Goal: Entertainment & Leisure: Consume media (video, audio)

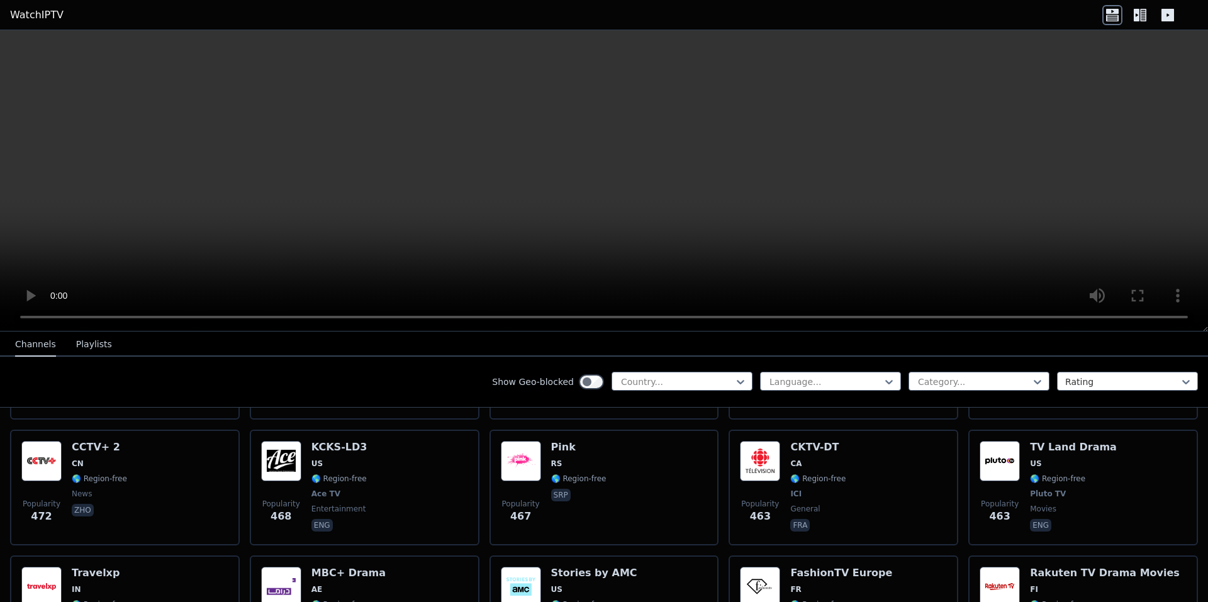
scroll to position [5097, 0]
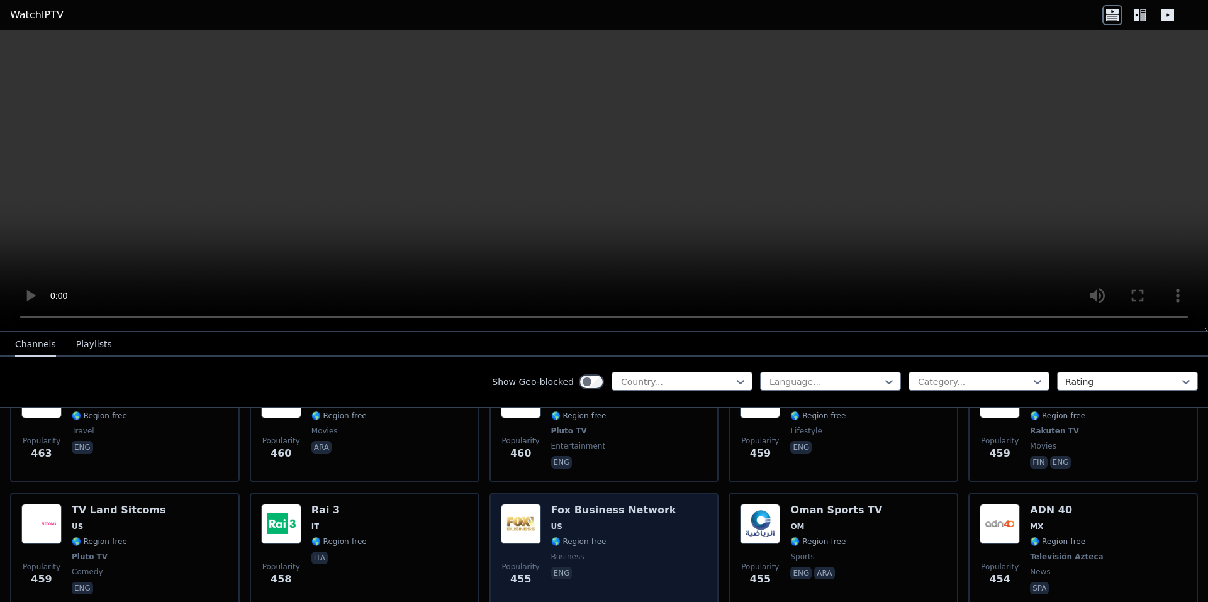
click at [649, 504] on div "Popularity 455 Fox Business Network US 🌎 Region-free business eng" at bounding box center [604, 550] width 207 height 93
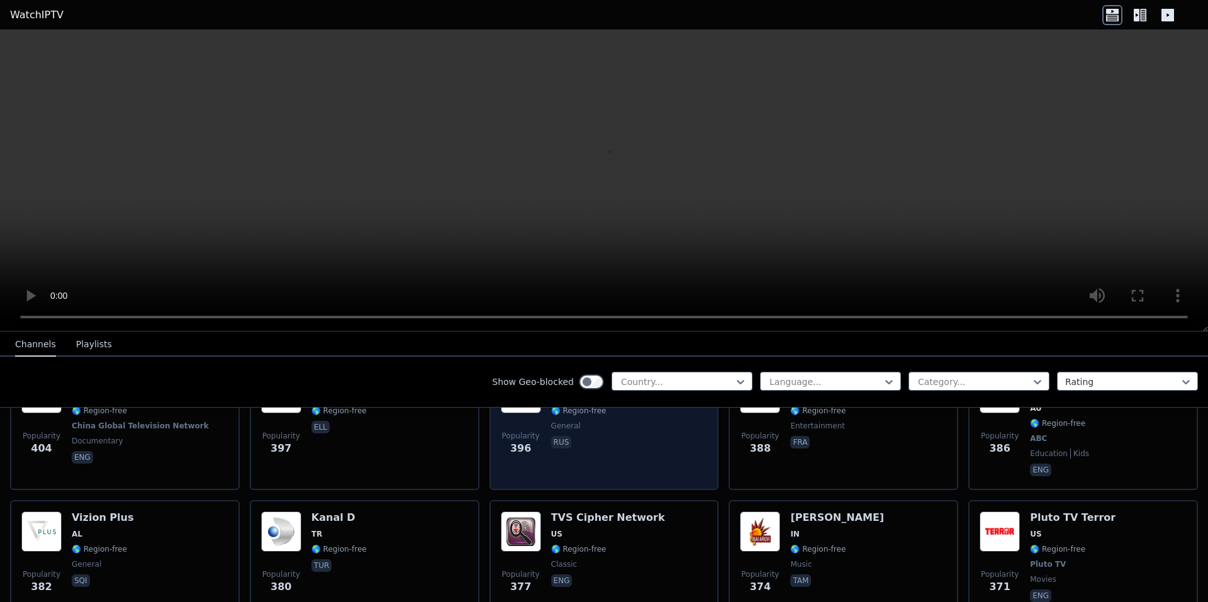
scroll to position [5915, 0]
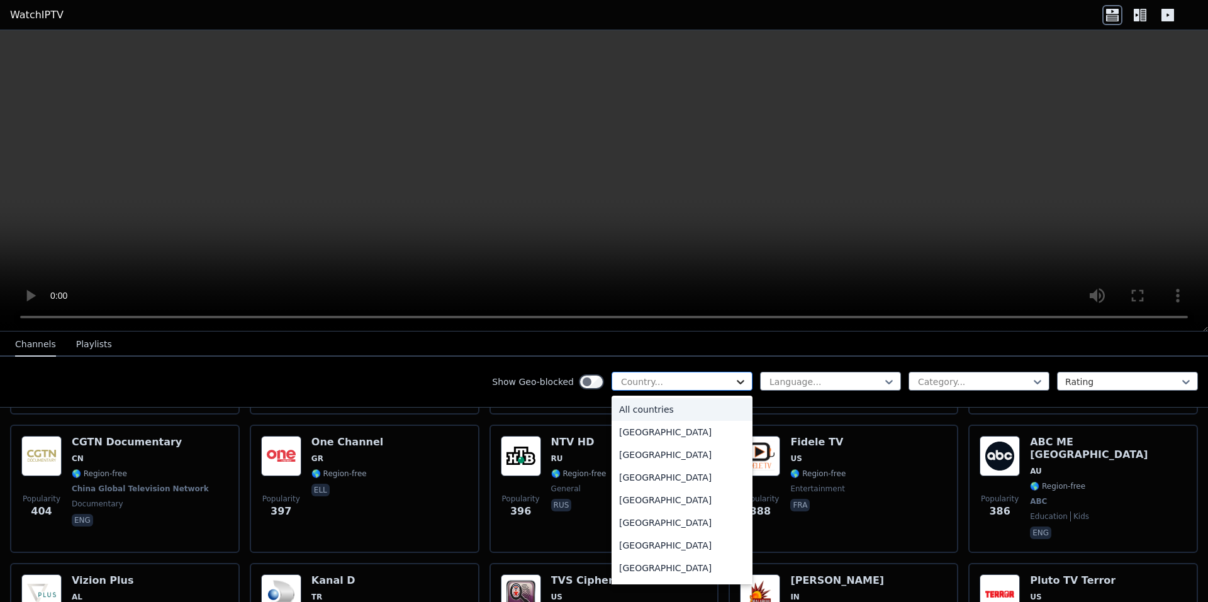
click at [734, 382] on icon at bounding box center [740, 382] width 13 height 13
click at [734, 384] on icon at bounding box center [740, 382] width 13 height 13
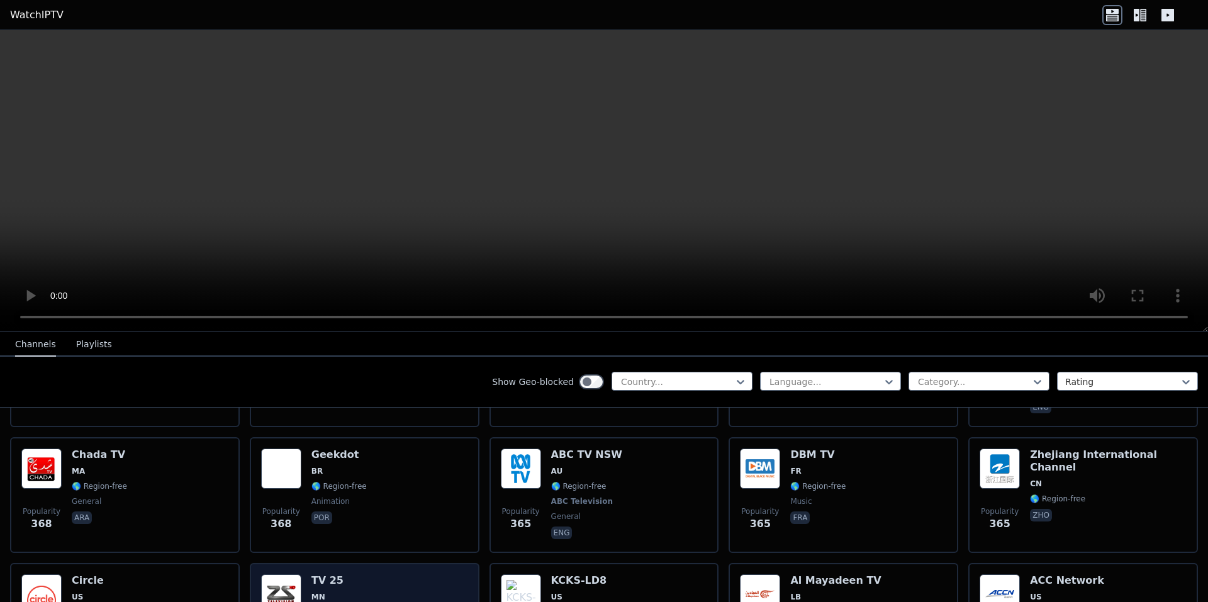
scroll to position [6248, 0]
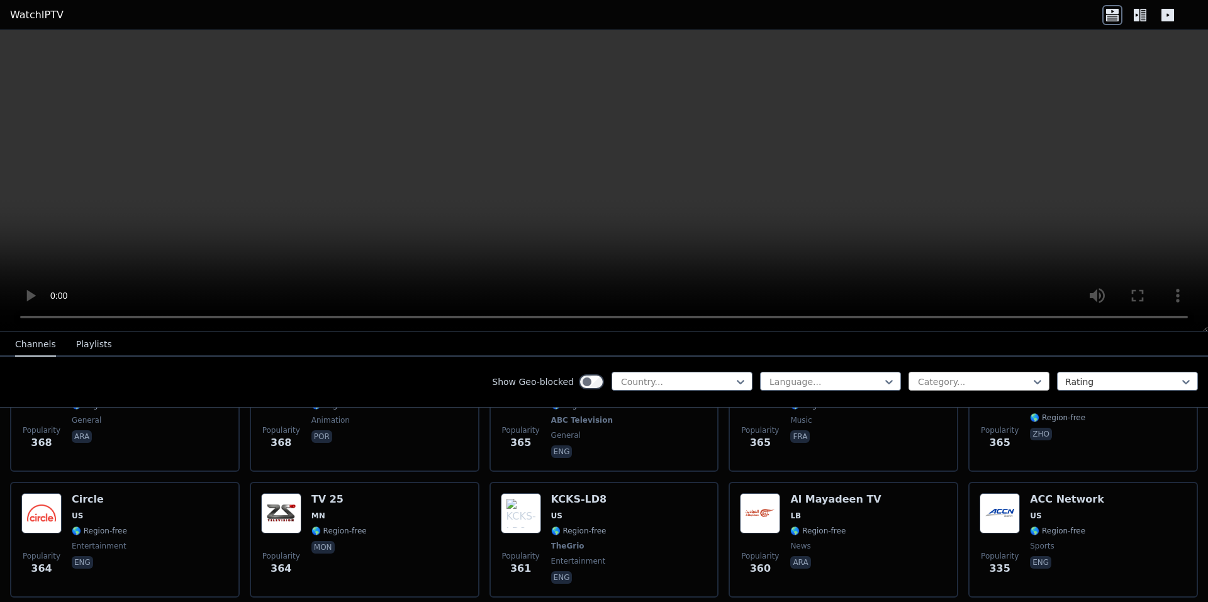
click at [1038, 374] on div "Category..." at bounding box center [979, 381] width 141 height 19
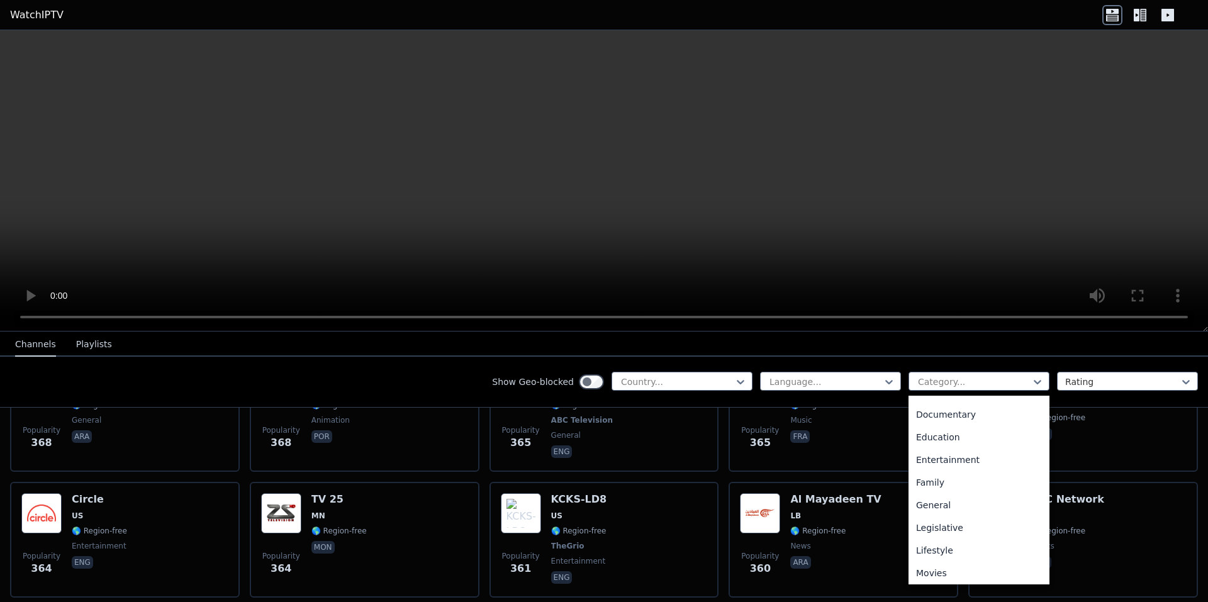
scroll to position [0, 0]
click at [945, 456] on div "Animation" at bounding box center [979, 455] width 141 height 23
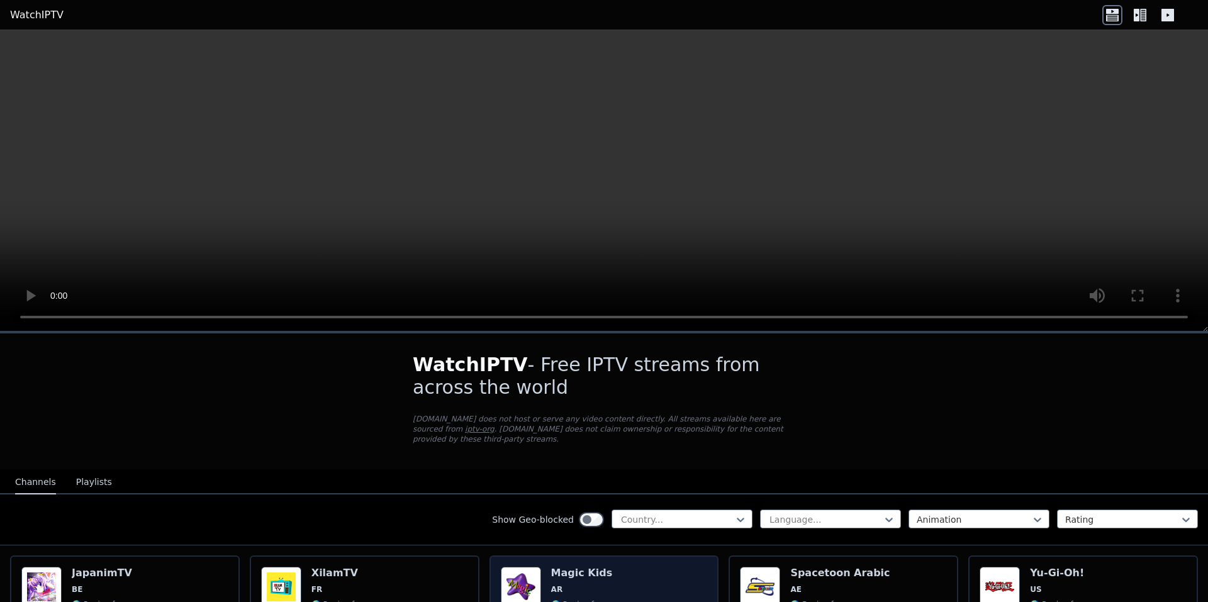
scroll to position [189, 0]
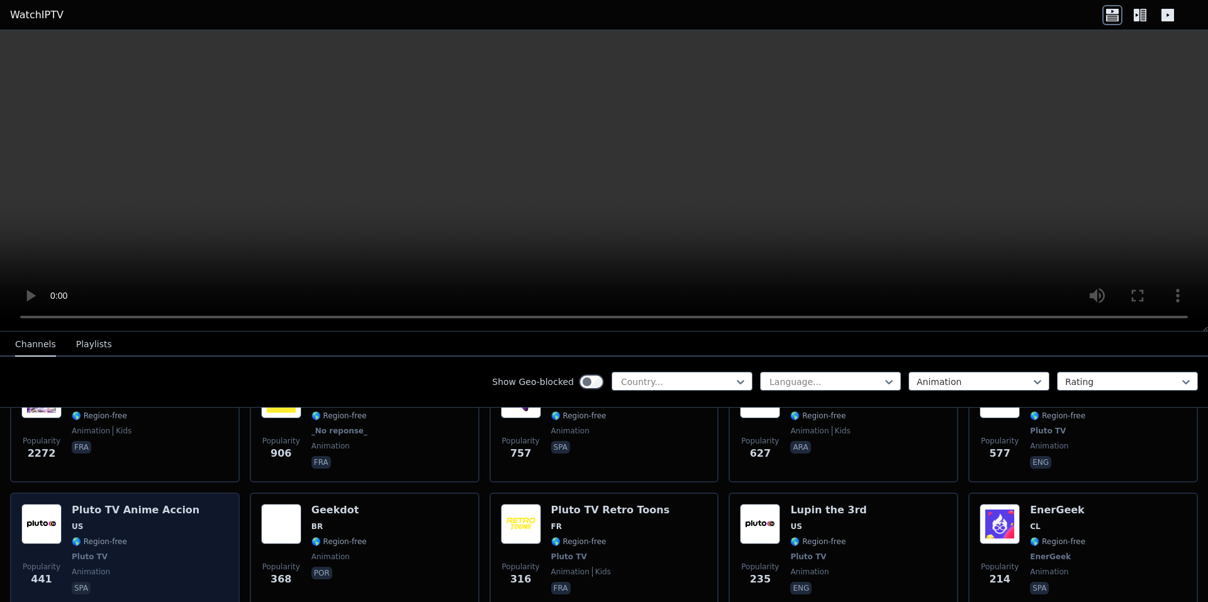
click at [164, 522] on span "US" at bounding box center [136, 527] width 128 height 10
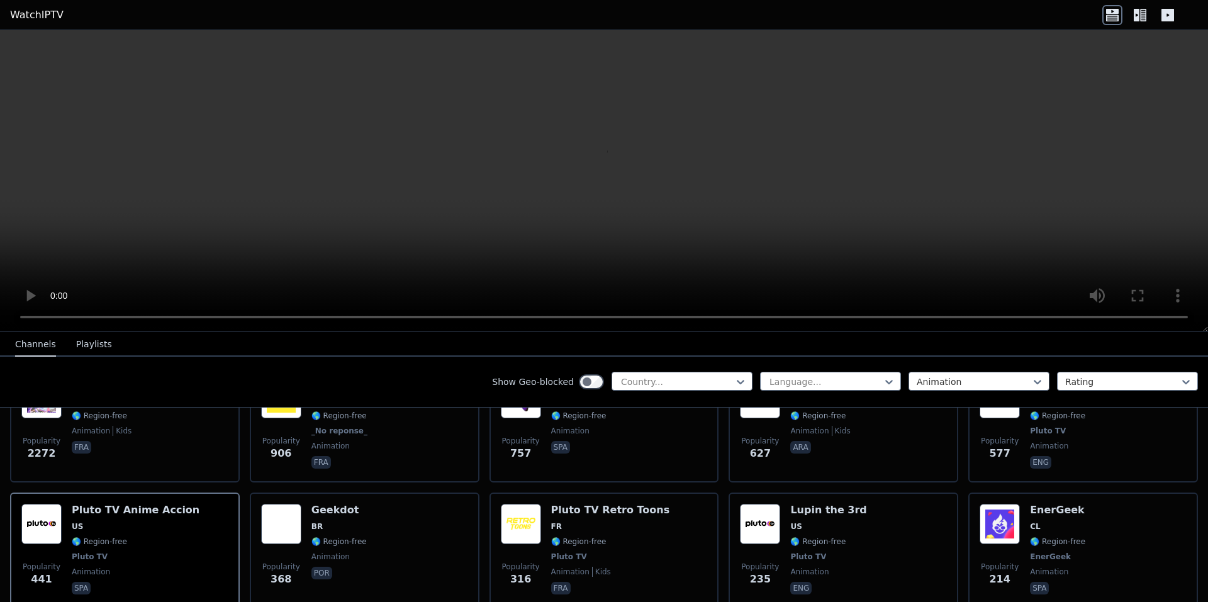
scroll to position [252, 0]
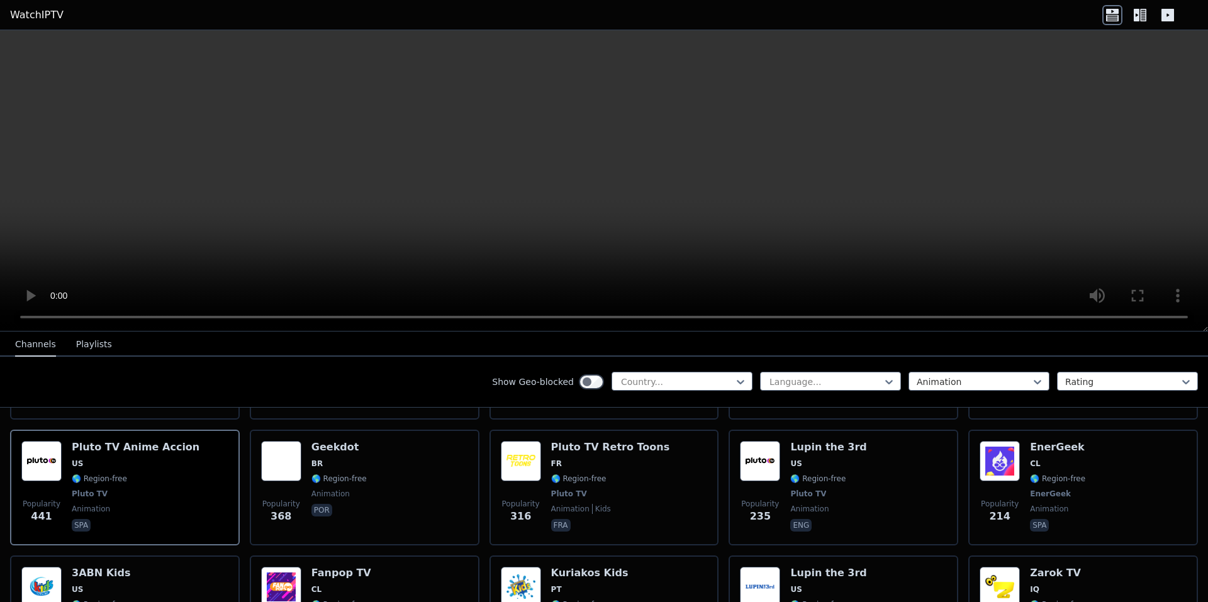
click at [1142, 10] on icon at bounding box center [1140, 15] width 20 height 20
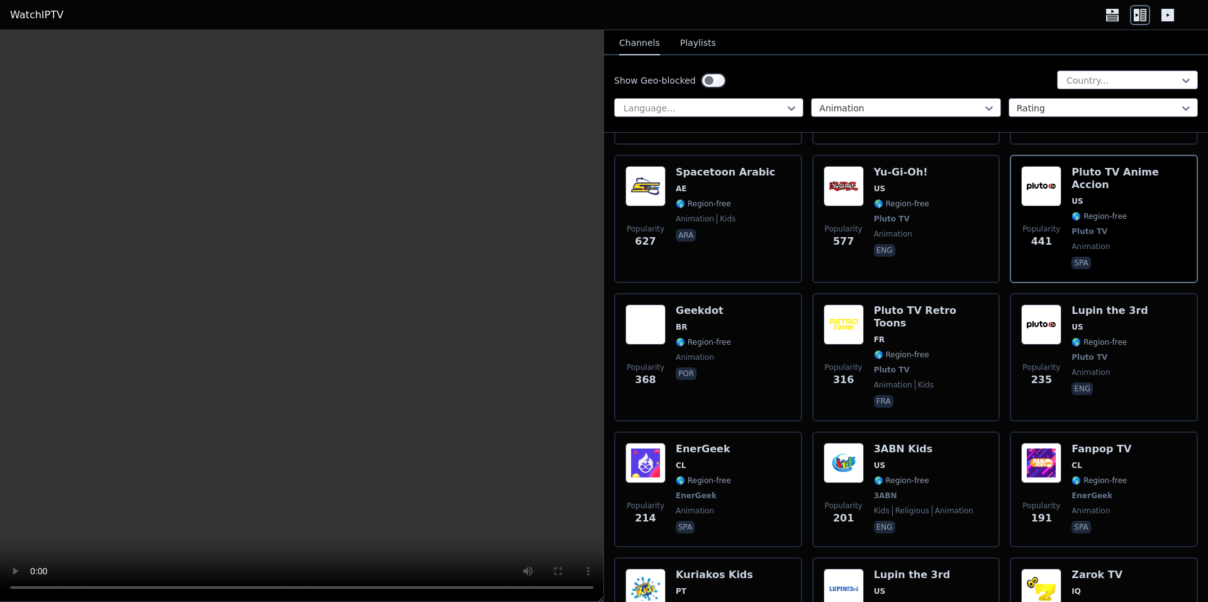
click at [1162, 19] on icon at bounding box center [1168, 15] width 13 height 13
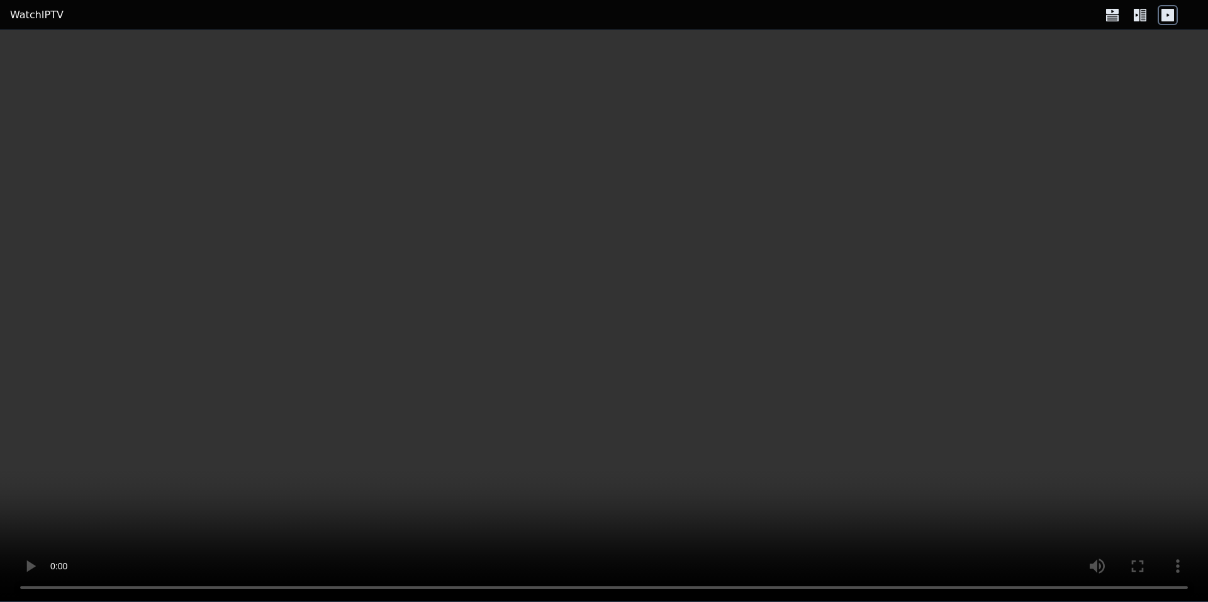
click at [1140, 14] on icon at bounding box center [1140, 15] width 20 height 20
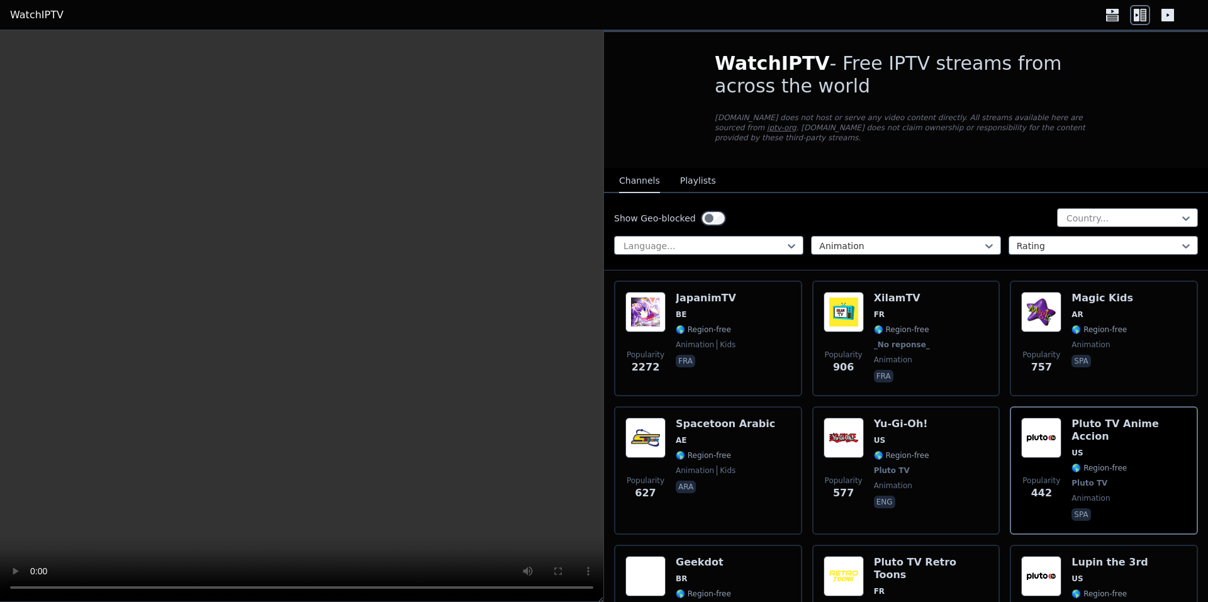
click at [1114, 14] on icon at bounding box center [1113, 15] width 20 height 20
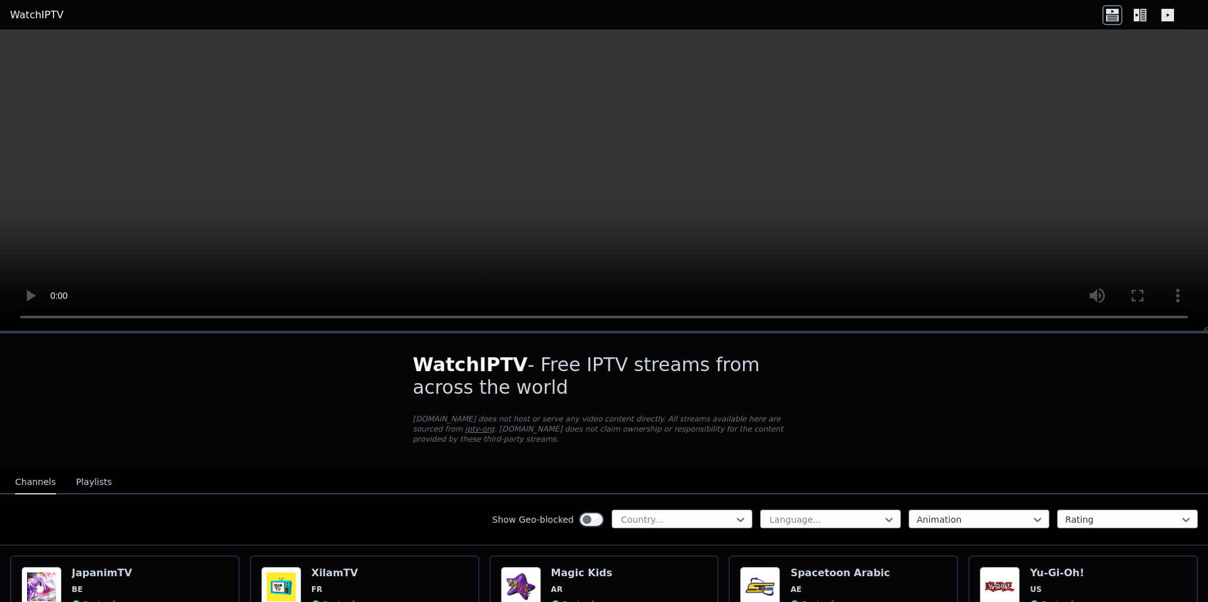
click at [1143, 20] on icon at bounding box center [1143, 15] width 6 height 13
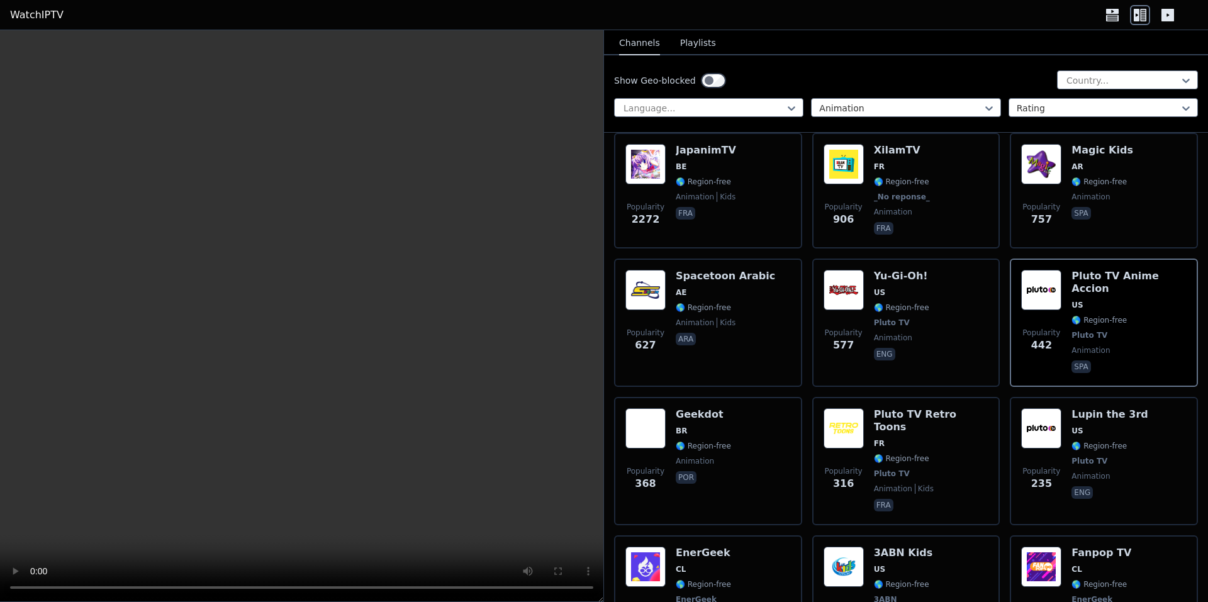
scroll to position [0, 0]
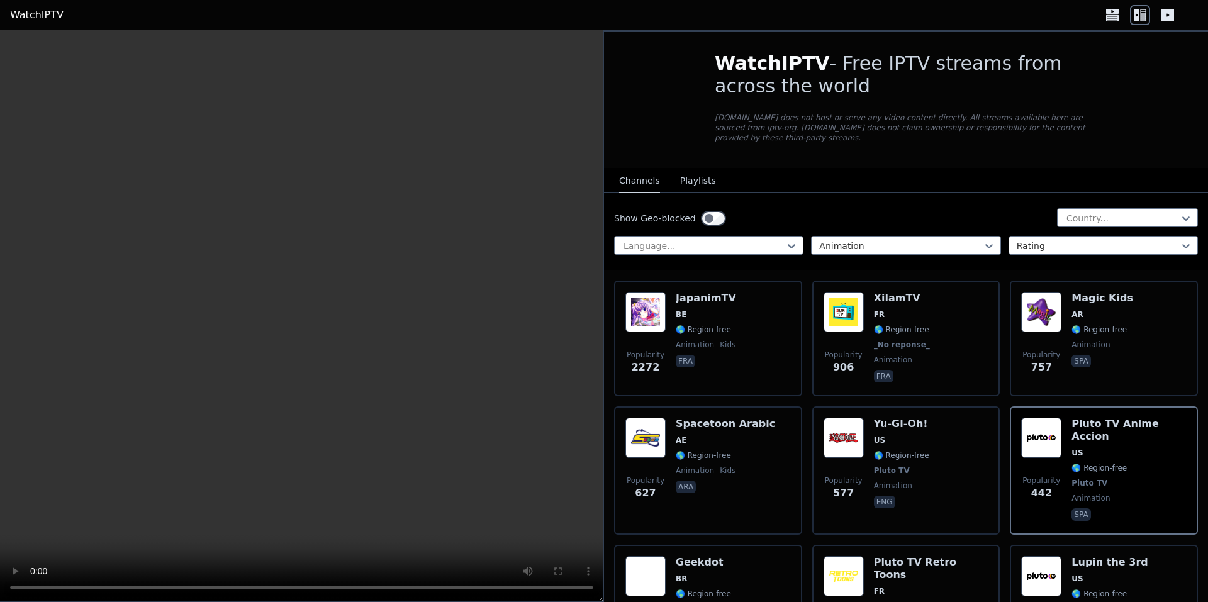
click at [691, 176] on button "Playlists" at bounding box center [698, 181] width 36 height 24
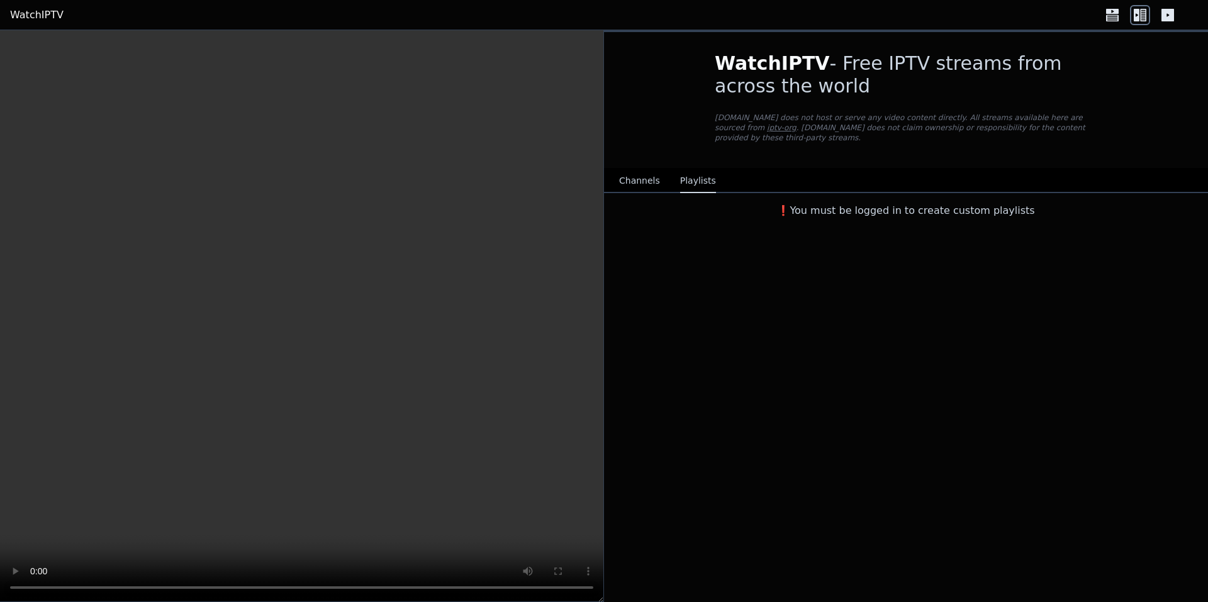
click at [644, 171] on button "Channels" at bounding box center [639, 181] width 41 height 24
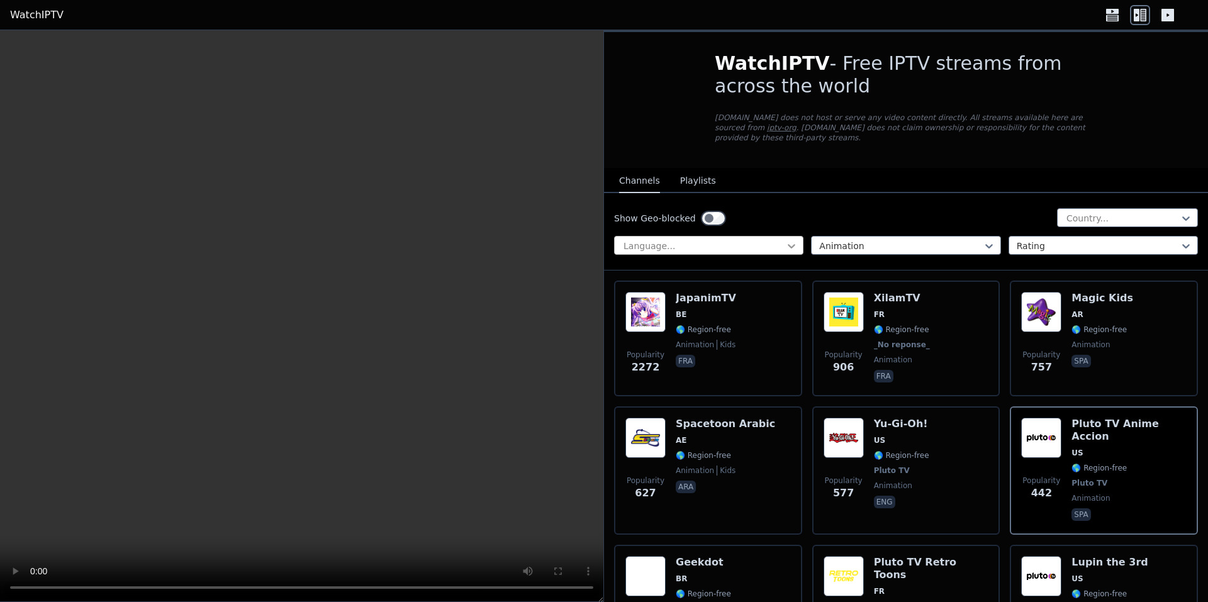
click at [794, 240] on icon at bounding box center [791, 246] width 13 height 13
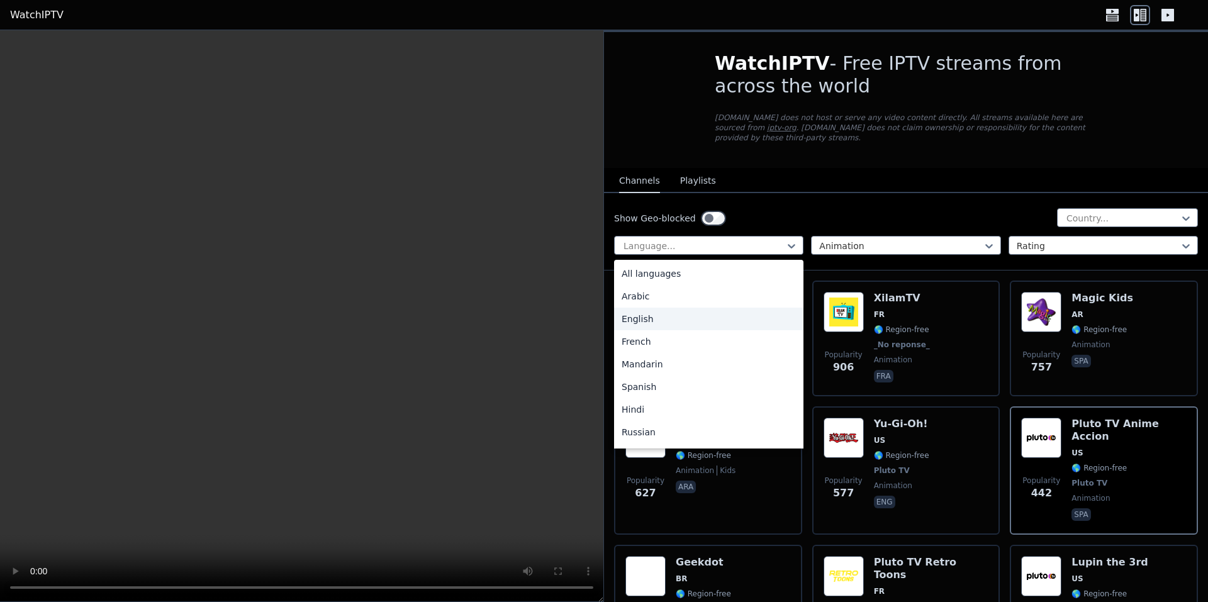
click at [751, 308] on div "English" at bounding box center [708, 319] width 189 height 23
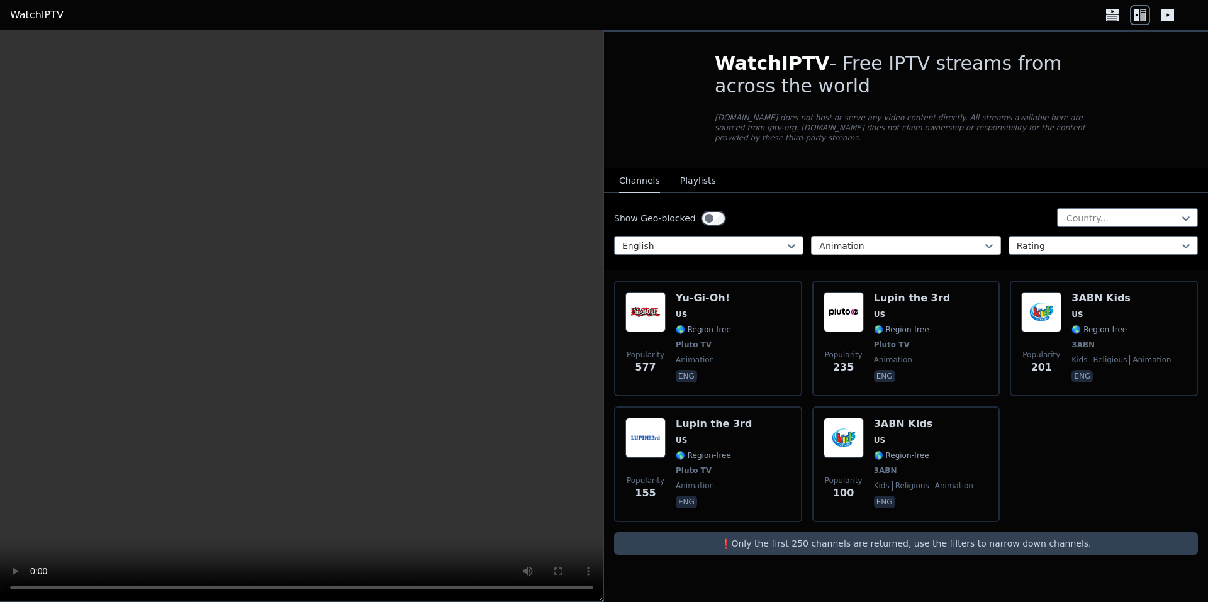
click at [844, 240] on div at bounding box center [900, 246] width 163 height 13
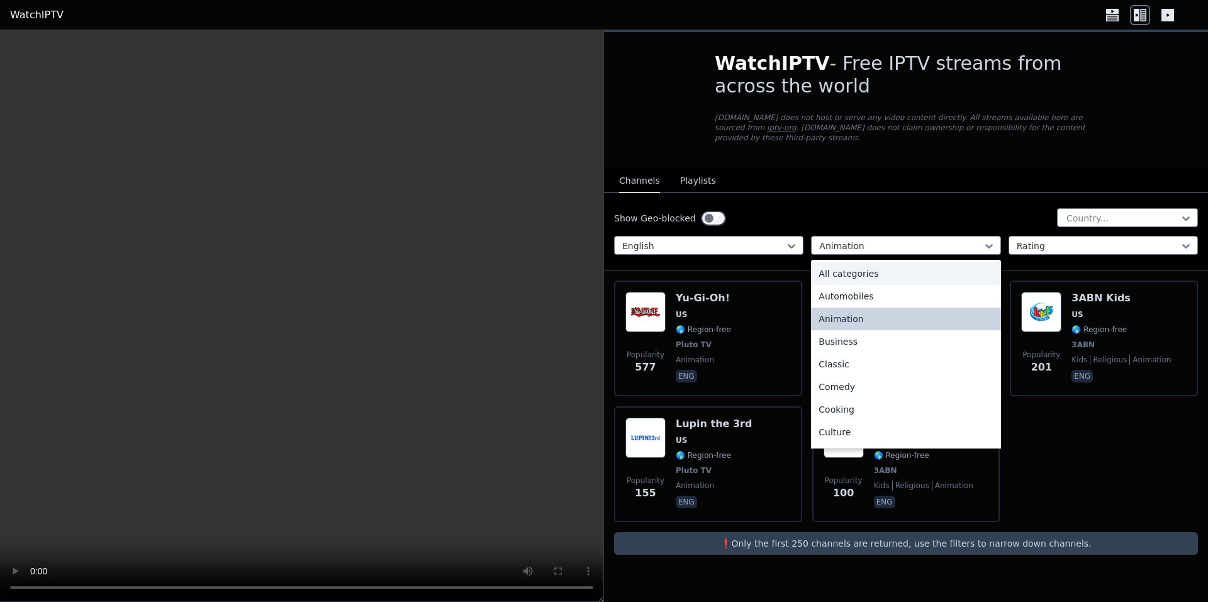
click at [854, 262] on div "All categories" at bounding box center [905, 273] width 189 height 23
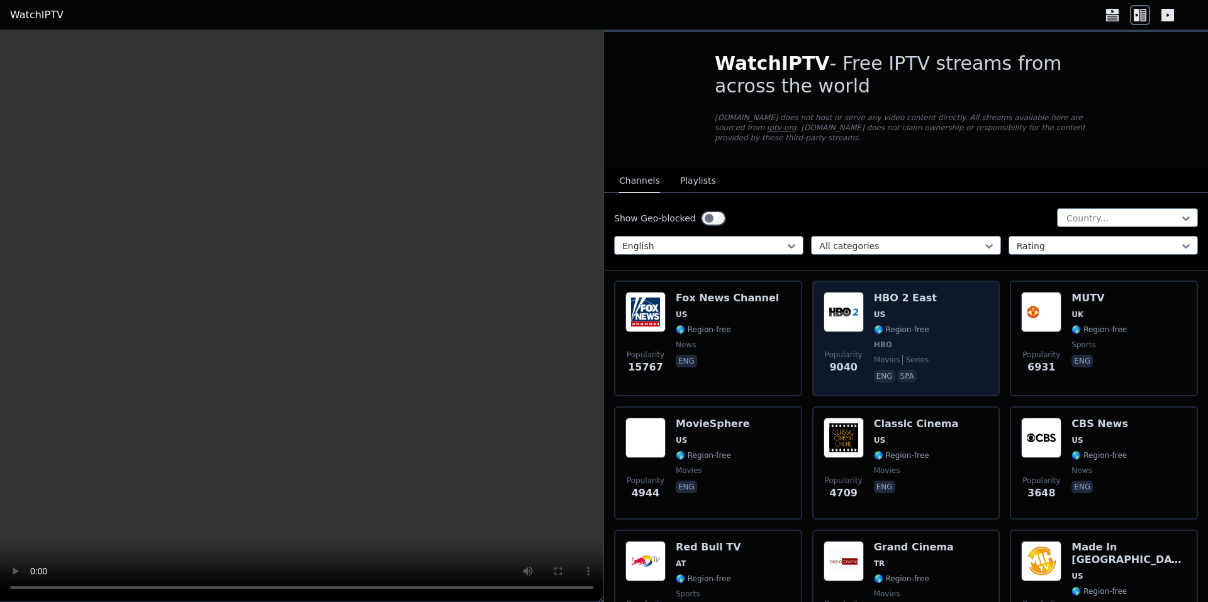
click at [909, 298] on div "HBO 2 East US 🌎 Region-free HBO movies series eng spa" at bounding box center [905, 338] width 63 height 93
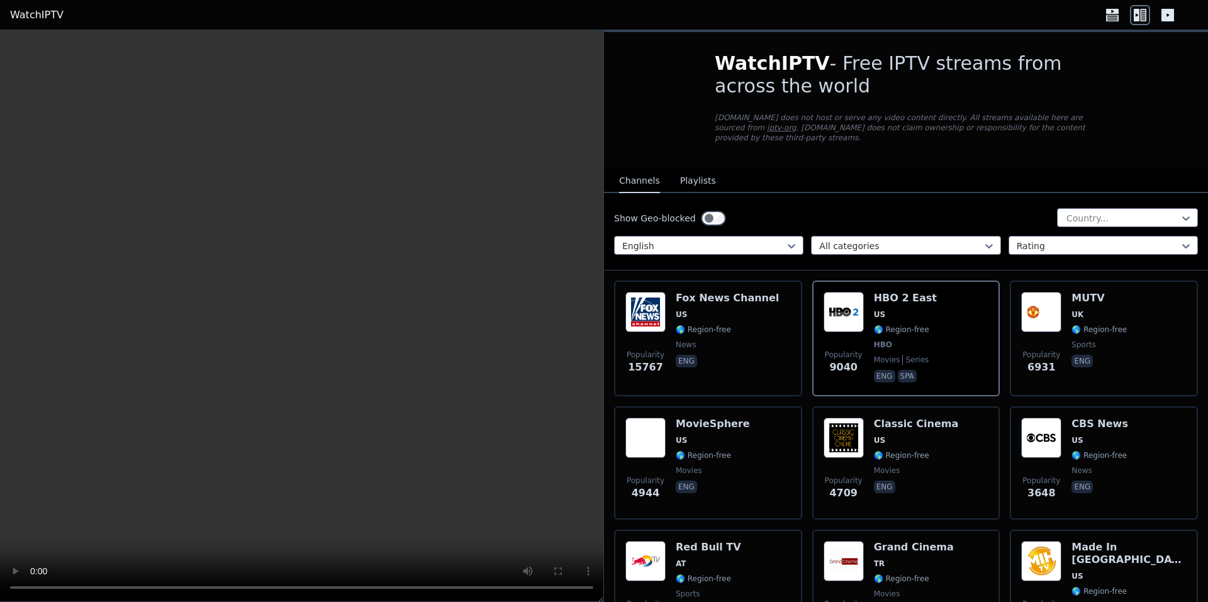
scroll to position [252, 0]
